Goal: Information Seeking & Learning: Check status

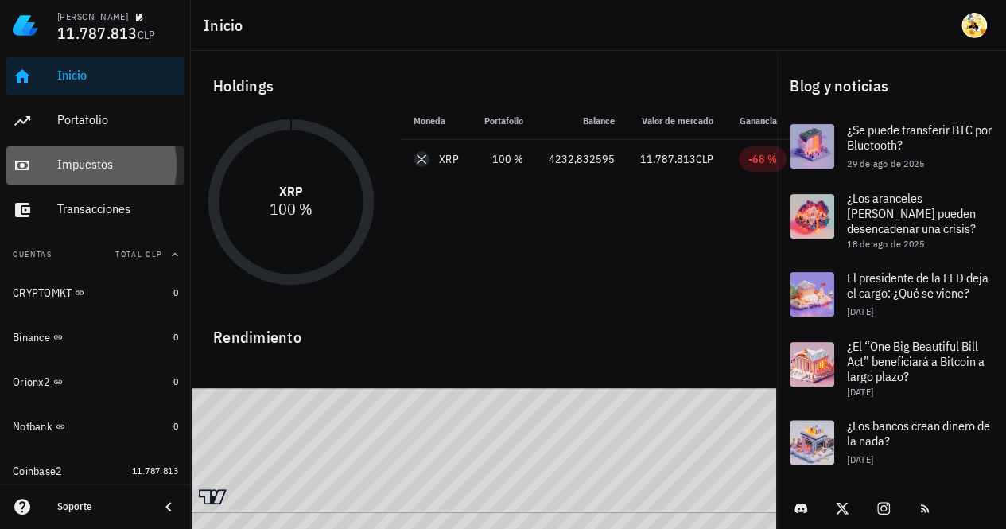
click at [108, 175] on div "Impuestos" at bounding box center [117, 165] width 121 height 36
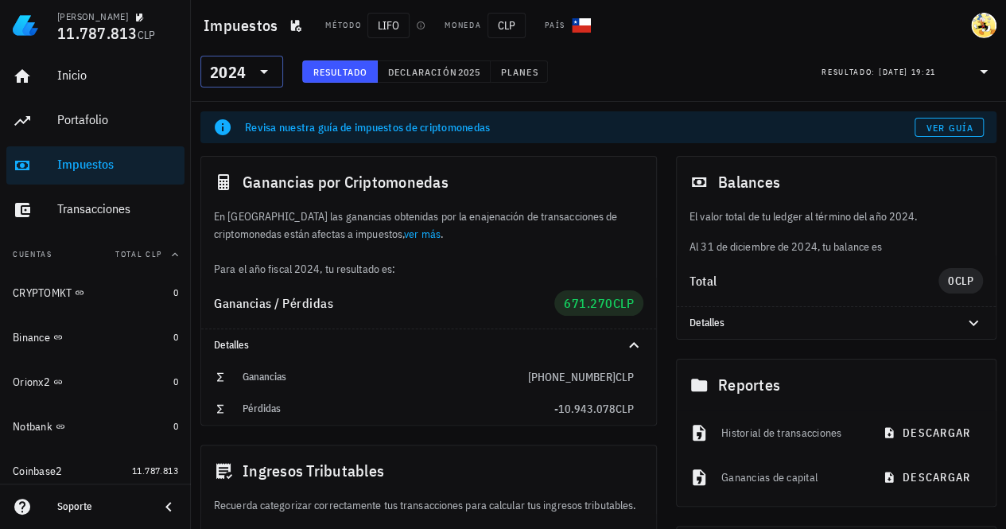
click at [242, 83] on div "2024" at bounding box center [230, 72] width 41 height 32
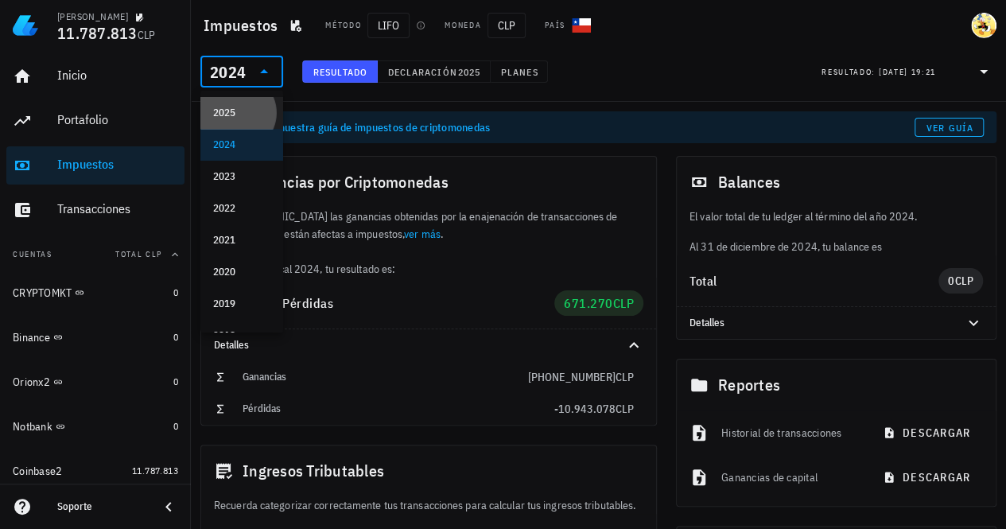
click at [239, 115] on div "2025" at bounding box center [241, 113] width 57 height 13
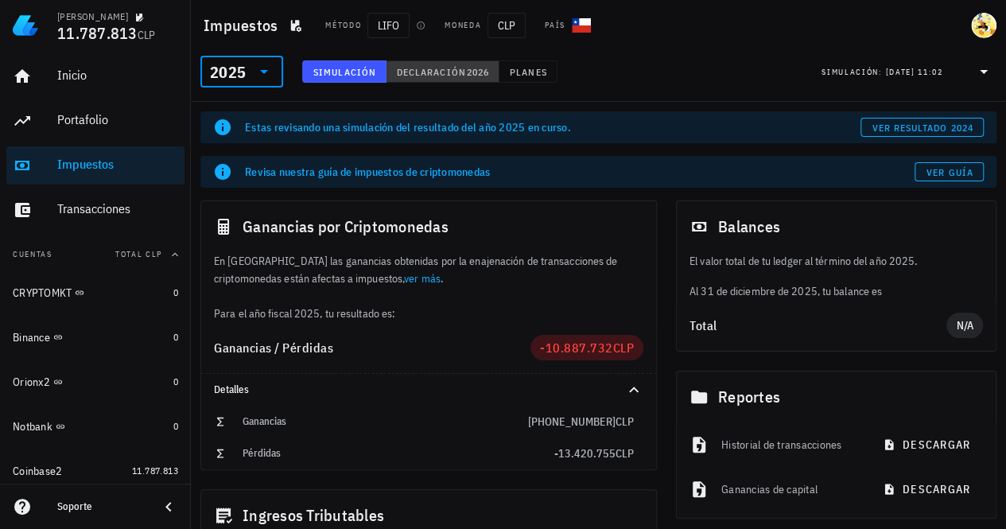
click at [466, 68] on span "2026" at bounding box center [477, 72] width 23 height 12
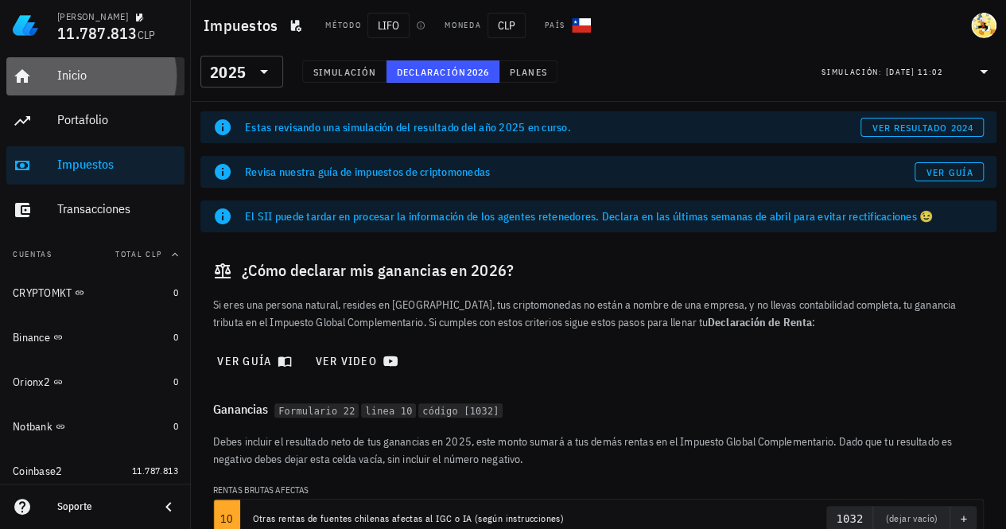
click at [60, 76] on div "Inicio" at bounding box center [117, 75] width 121 height 15
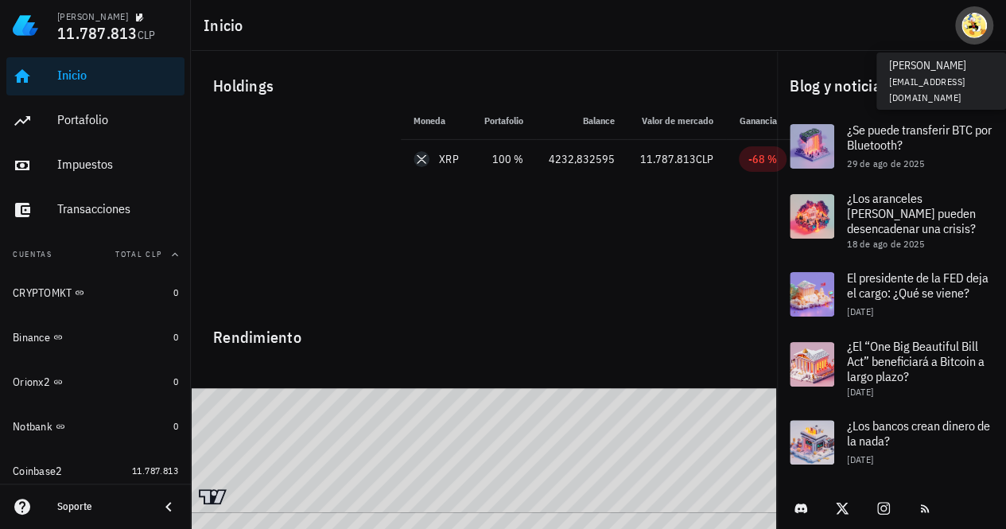
click at [966, 33] on div "avatar" at bounding box center [974, 25] width 25 height 25
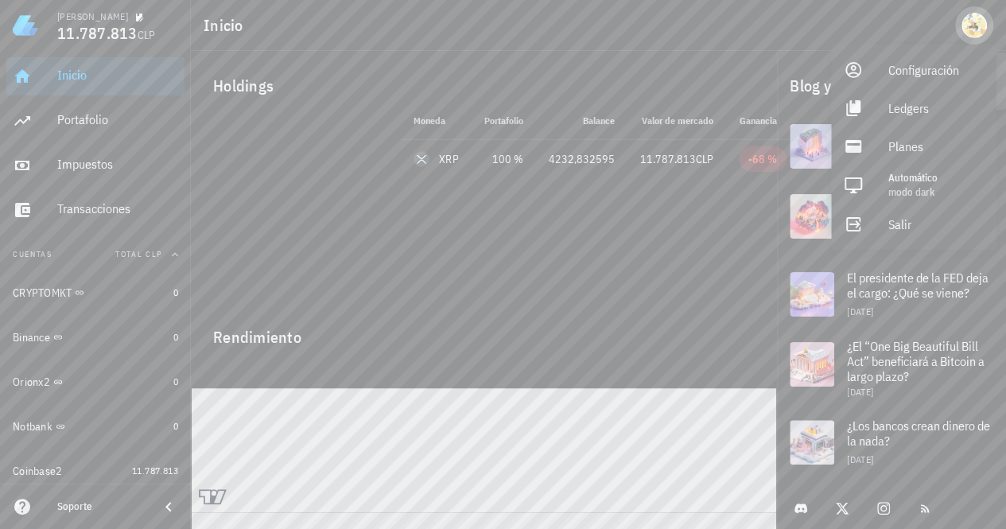
click at [972, 34] on div "avatar" at bounding box center [974, 25] width 25 height 25
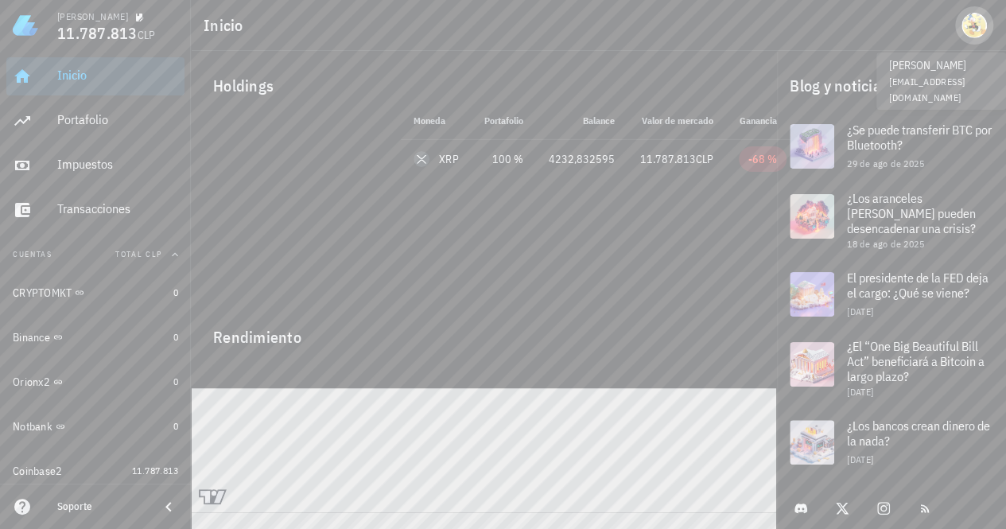
click at [981, 39] on button "button" at bounding box center [974, 25] width 38 height 38
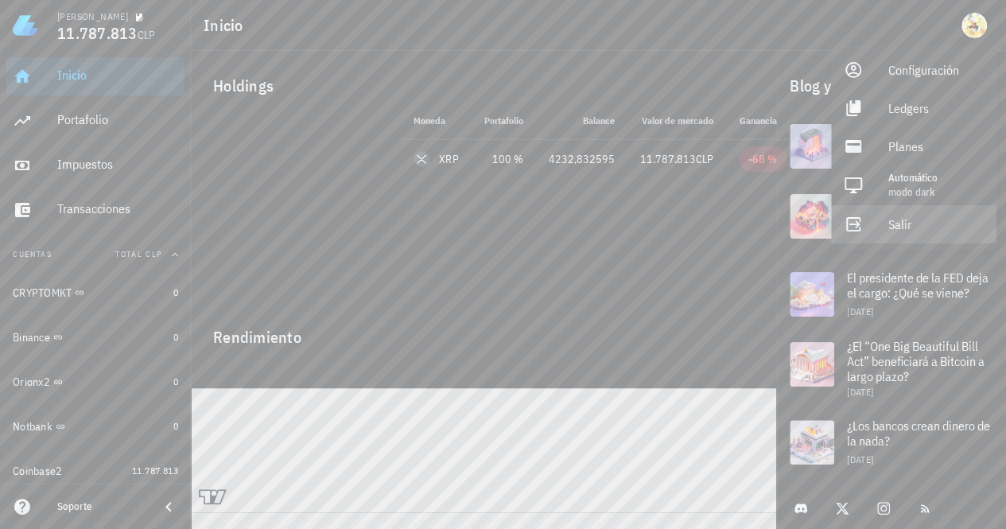
click at [902, 228] on div "Salir" at bounding box center [935, 224] width 95 height 32
